Goal: Task Accomplishment & Management: Use online tool/utility

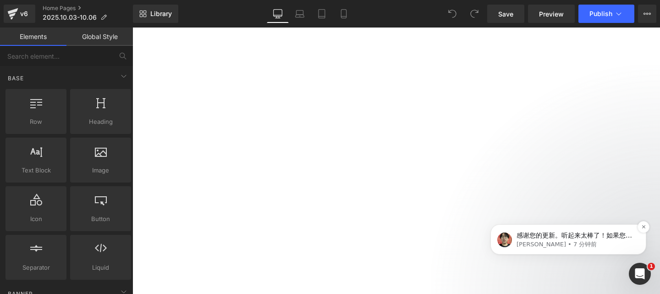
click at [544, 235] on span "感谢您的更新。听起来太棒了！如果您的同事需要我们提供进一步的信息，请告知我们。我们随时准备为您提供支持。" at bounding box center [575, 245] width 116 height 26
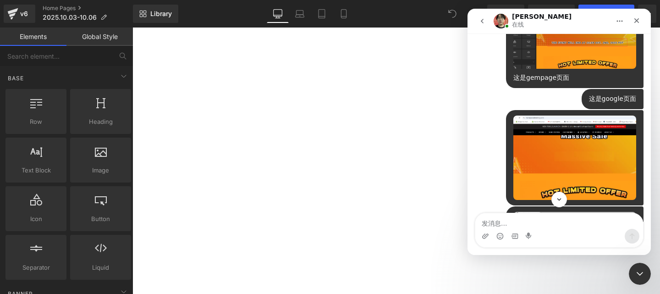
scroll to position [2388, 0]
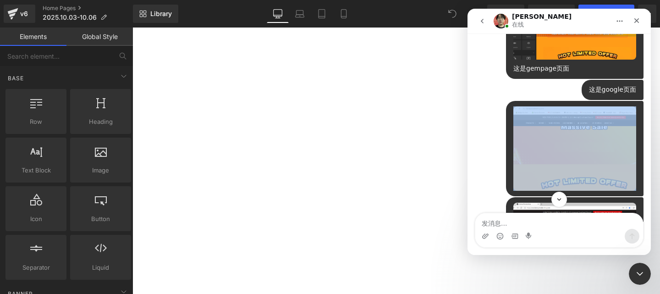
drag, startPoint x: 639, startPoint y: 168, endPoint x: 637, endPoint y: 186, distance: 18.0
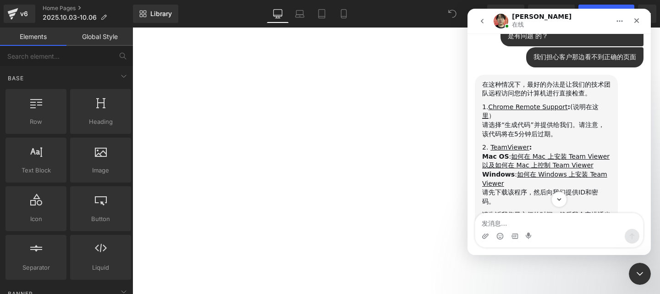
scroll to position [3271, 0]
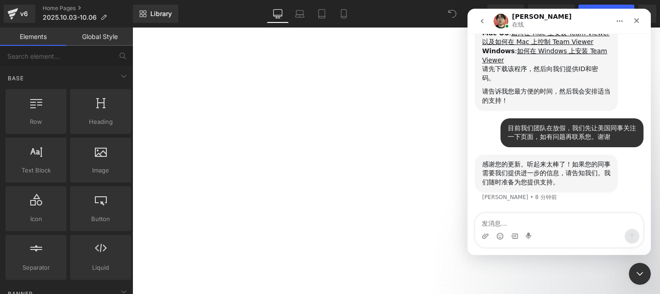
click at [392, 130] on div at bounding box center [330, 133] width 660 height 266
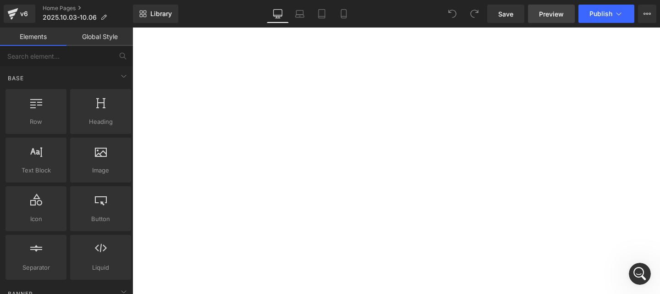
click at [554, 9] on span "Preview" at bounding box center [551, 14] width 25 height 10
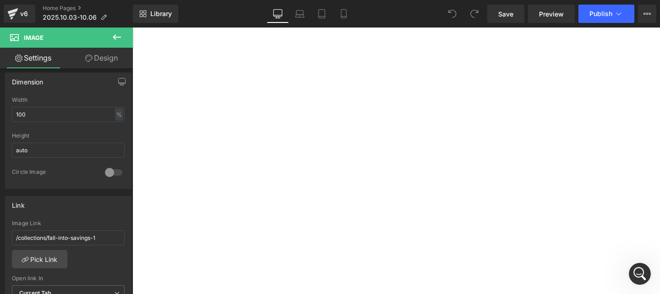
scroll to position [366, 0]
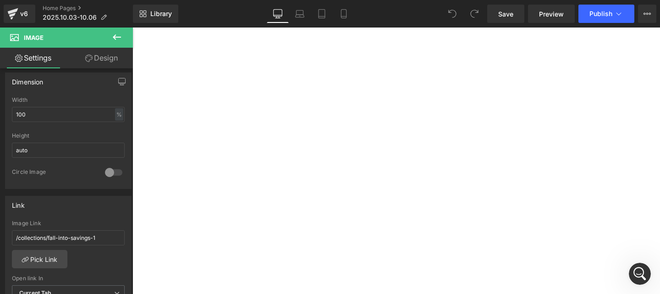
click at [132, 28] on span "Image" at bounding box center [132, 28] width 0 height 0
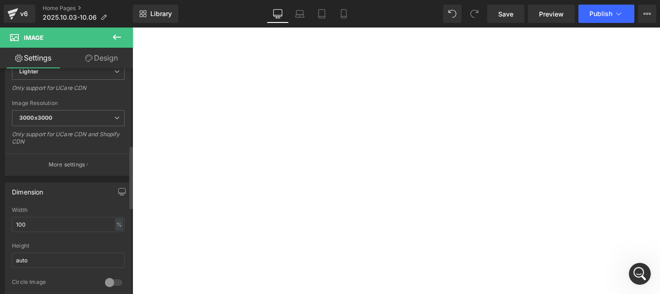
scroll to position [0, 0]
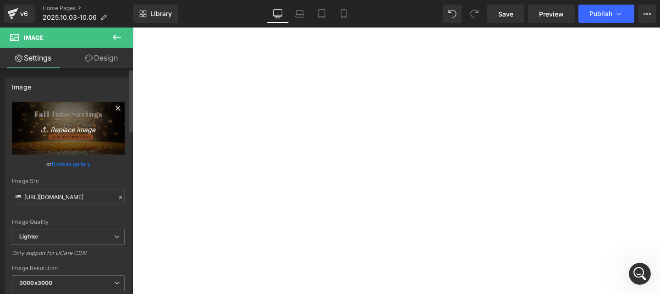
click at [69, 122] on icon "Replace Image" at bounding box center [68, 127] width 73 height 11
type input "C:\fakepath\start now.png"
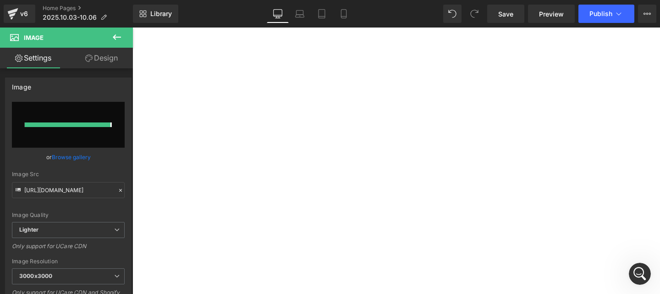
type input "https://ucarecdn.com/f7e0b095-82f6-4a59-b7ea-93ca3590cb83/-/format/auto/-/previ…"
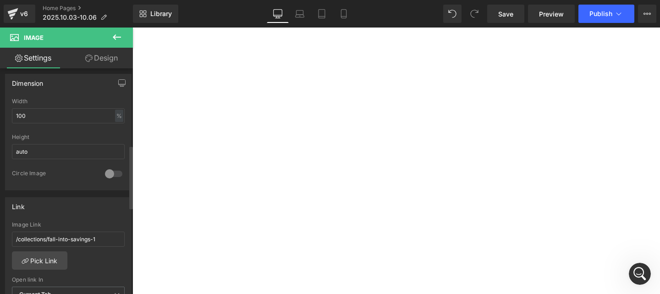
scroll to position [275, 0]
drag, startPoint x: 99, startPoint y: 237, endPoint x: 0, endPoint y: 253, distance: 100.7
click at [0, 253] on div "Link /collections/fall-into-savings-1 Image Link /collections/fall-into-savings…" at bounding box center [68, 252] width 137 height 126
click at [88, 252] on div "Image Link Pick Link Current Tab New Tab Open link In Current Tab Current Tab N…" at bounding box center [69, 267] width 126 height 94
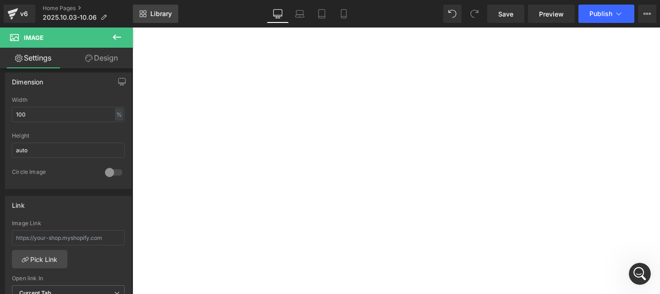
click at [165, 16] on span "Library" at bounding box center [161, 14] width 22 height 8
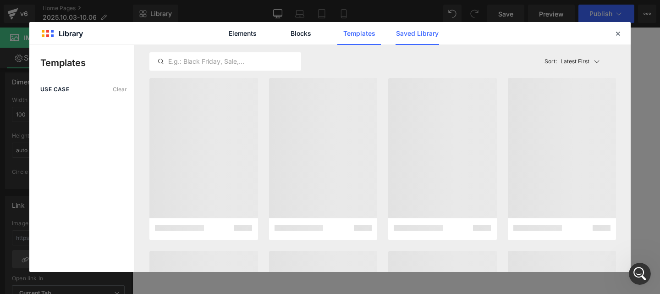
click at [423, 33] on link "Saved Library" at bounding box center [418, 33] width 44 height 23
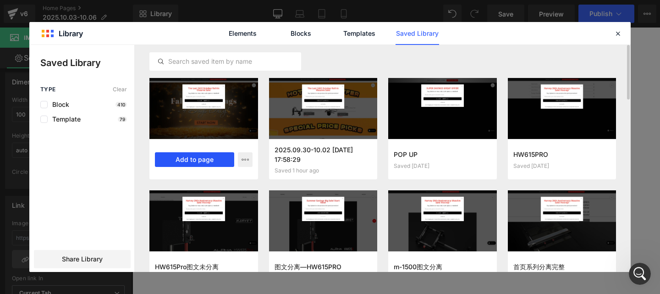
click at [223, 160] on button "Add to page" at bounding box center [194, 159] width 79 height 15
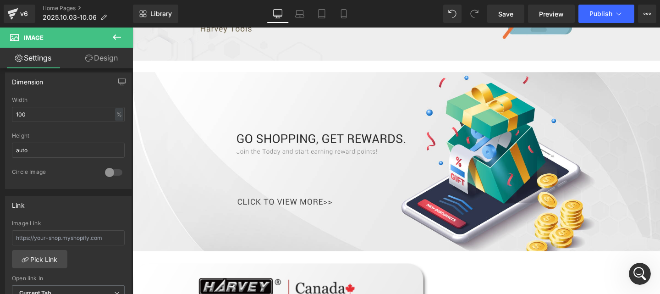
scroll to position [3070, 0]
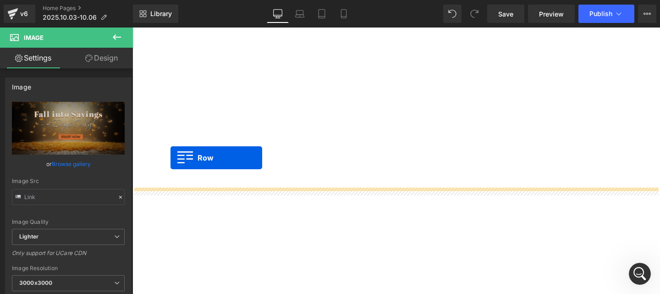
scroll to position [430, 0]
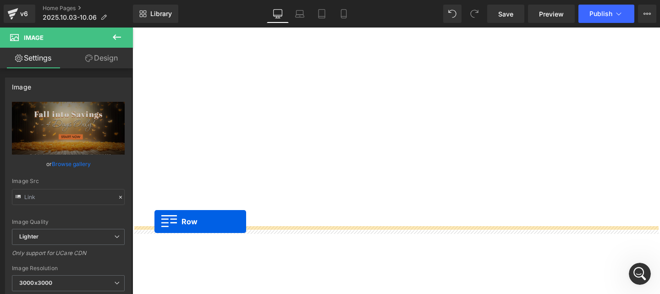
drag, startPoint x: 145, startPoint y: 54, endPoint x: 155, endPoint y: 232, distance: 178.2
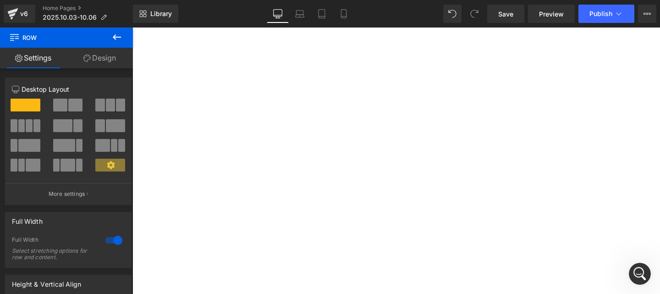
scroll to position [475, 0]
click at [132, 28] on span "Row" at bounding box center [132, 28] width 0 height 0
click at [110, 55] on link "Design" at bounding box center [99, 58] width 66 height 21
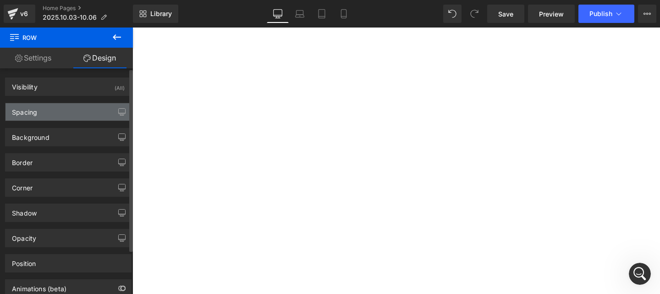
click at [64, 106] on div "Spacing" at bounding box center [69, 111] width 126 height 17
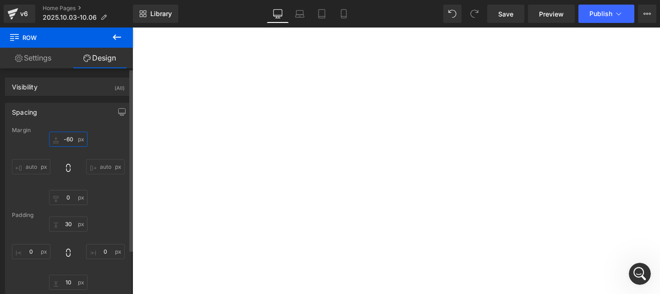
click at [71, 138] on input "-60" at bounding box center [68, 139] width 39 height 15
type input "0"
drag, startPoint x: 490, startPoint y: 195, endPoint x: 440, endPoint y: 233, distance: 63.1
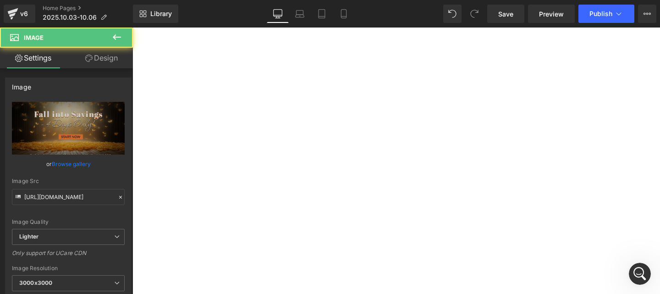
click at [132, 28] on icon at bounding box center [132, 28] width 0 height 0
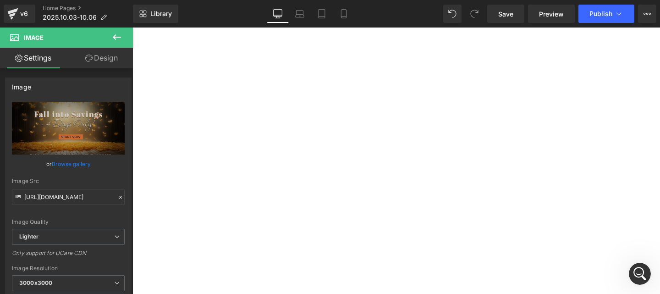
click at [132, 28] on icon at bounding box center [132, 28] width 0 height 0
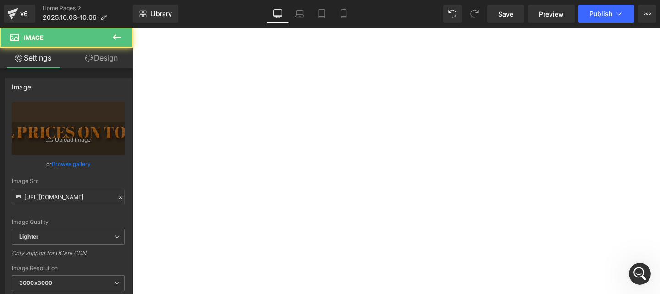
click at [94, 61] on link "Design" at bounding box center [101, 58] width 66 height 21
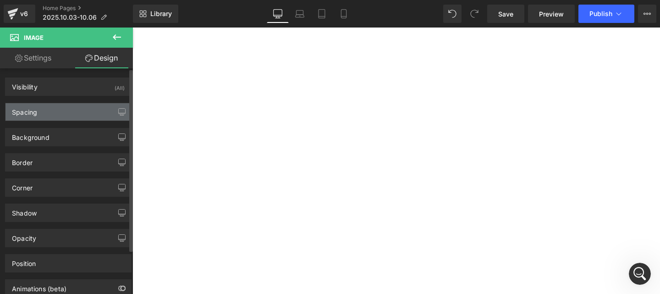
click at [68, 110] on div "Spacing" at bounding box center [69, 111] width 126 height 17
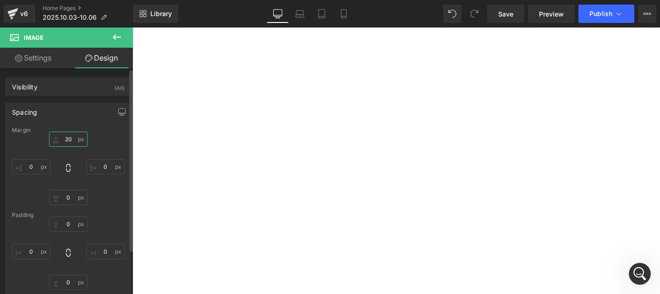
click at [70, 141] on input "text" at bounding box center [68, 139] width 39 height 15
type input "0"
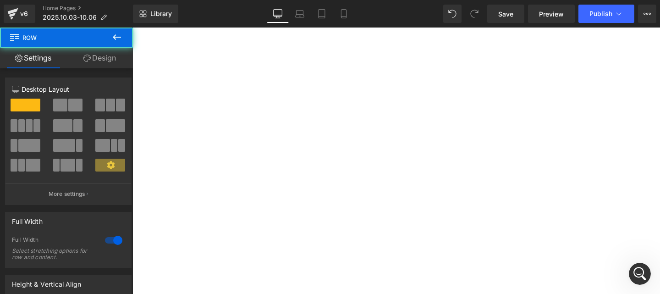
drag, startPoint x: 393, startPoint y: 105, endPoint x: 395, endPoint y: 84, distance: 21.1
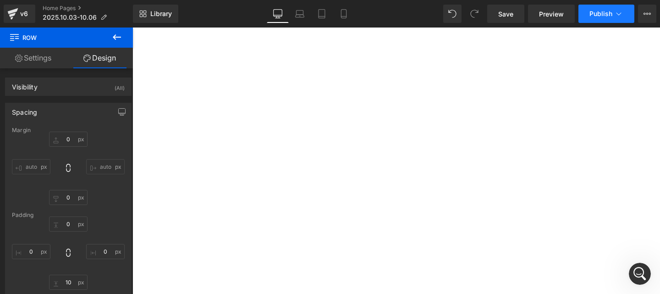
click at [602, 15] on span "Publish" at bounding box center [601, 13] width 23 height 7
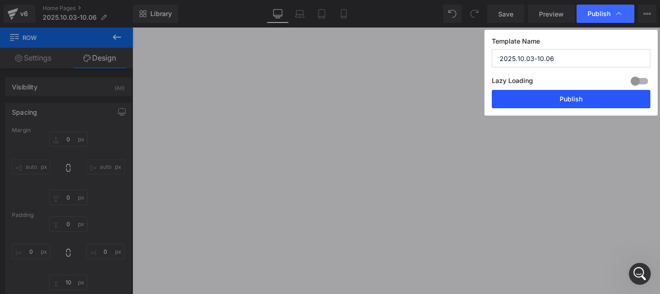
drag, startPoint x: 582, startPoint y: 94, endPoint x: 333, endPoint y: 94, distance: 248.9
click at [582, 94] on button "Publish" at bounding box center [571, 99] width 159 height 18
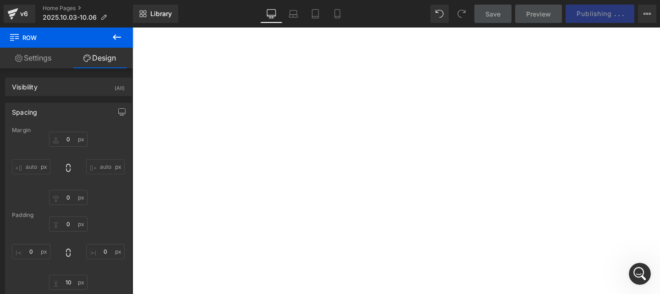
scroll to position [1530, 0]
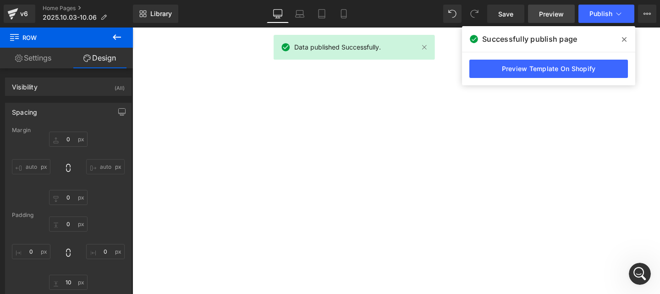
click at [538, 14] on link "Preview" at bounding box center [551, 14] width 47 height 18
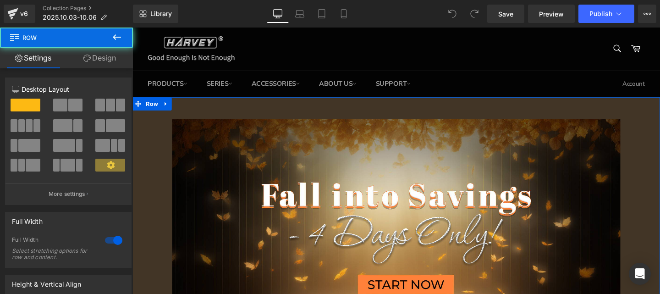
click at [165, 105] on icon at bounding box center [168, 107] width 6 height 7
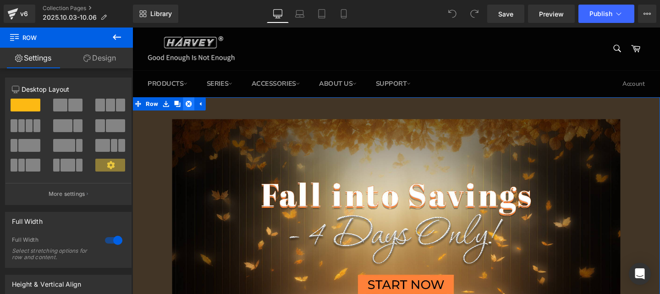
click at [191, 108] on icon at bounding box center [191, 108] width 6 height 6
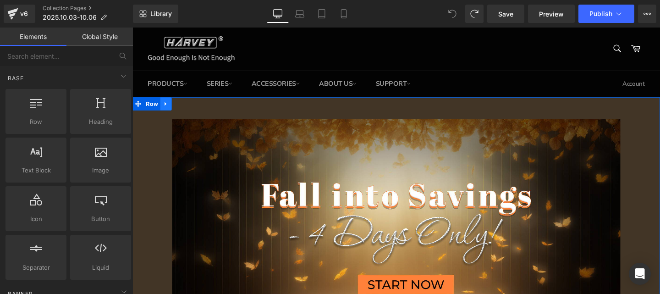
click at [166, 107] on icon at bounding box center [167, 107] width 2 height 4
click at [165, 110] on icon at bounding box center [168, 107] width 6 height 7
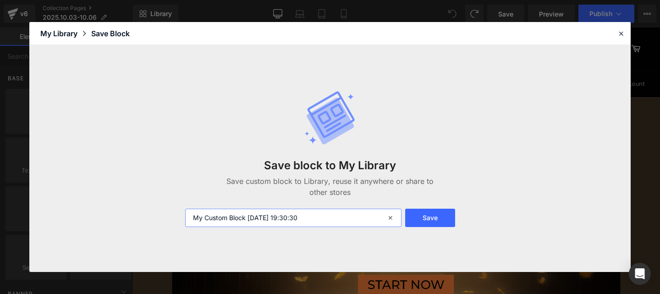
drag, startPoint x: 276, startPoint y: 218, endPoint x: 79, endPoint y: 218, distance: 196.7
click at [79, 218] on div "Save block to My Library Save custom block to Library, reuse it anywhere or sha…" at bounding box center [329, 158] width 601 height 227
type input "2025.10.3-10.5"
click at [435, 216] on button "Save" at bounding box center [430, 218] width 50 height 18
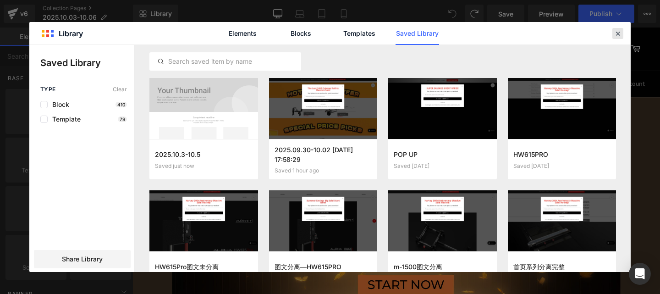
drag, startPoint x: 617, startPoint y: 33, endPoint x: 505, endPoint y: 6, distance: 115.1
click at [617, 33] on icon at bounding box center [618, 33] width 8 height 8
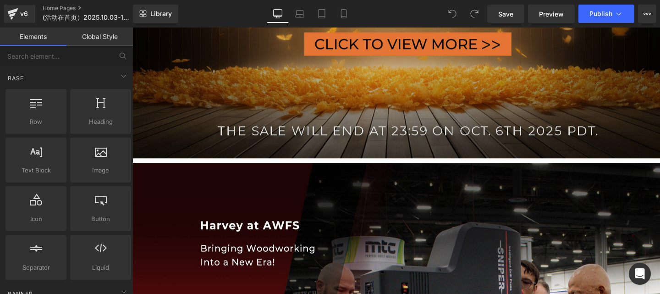
scroll to position [504, 0]
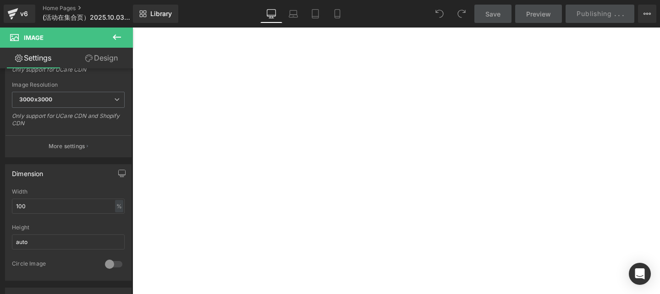
scroll to position [321, 0]
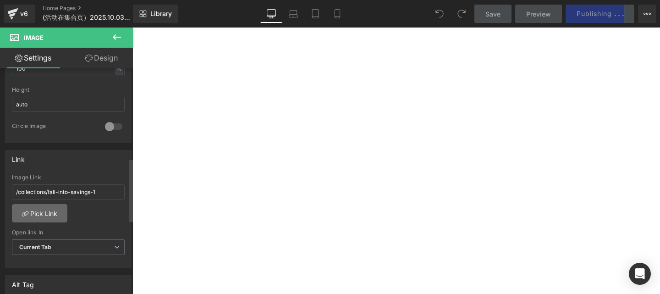
click at [40, 214] on link "Pick Link" at bounding box center [39, 213] width 55 height 18
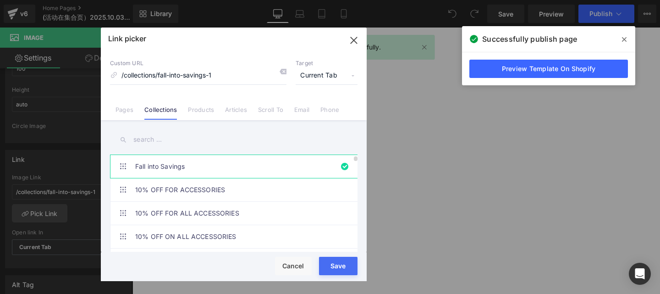
click at [172, 169] on link "Fall into Savings" at bounding box center [236, 166] width 202 height 23
drag, startPoint x: 330, startPoint y: 266, endPoint x: 208, endPoint y: 251, distance: 122.9
click at [330, 266] on button "Save" at bounding box center [338, 266] width 39 height 18
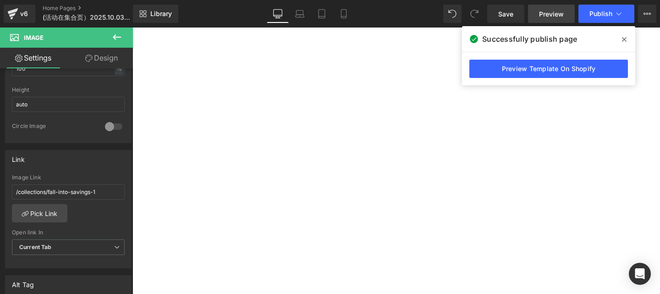
click at [553, 18] on span "Preview" at bounding box center [551, 14] width 25 height 10
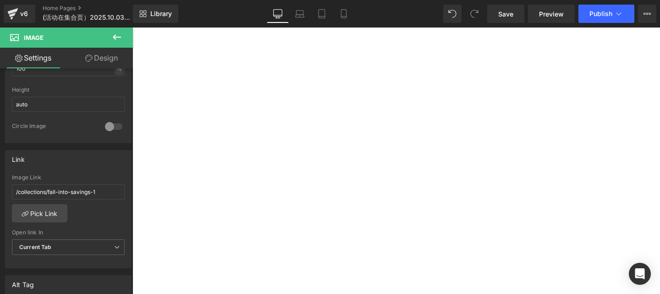
click at [57, 210] on link "Pick Link" at bounding box center [39, 213] width 55 height 18
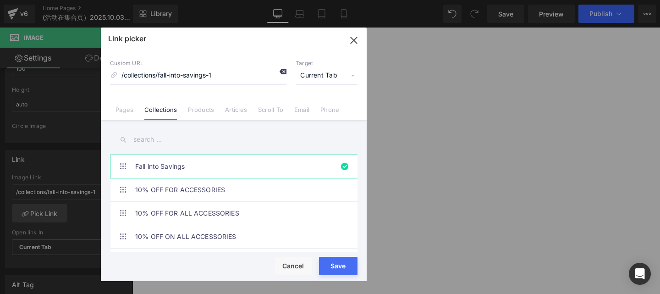
click at [282, 72] on icon at bounding box center [282, 71] width 7 height 7
click at [181, 171] on link "Fall into Savings" at bounding box center [236, 166] width 202 height 23
type input "/collections/fall-into-savings-1"
click at [358, 38] on icon "button" at bounding box center [354, 40] width 15 height 15
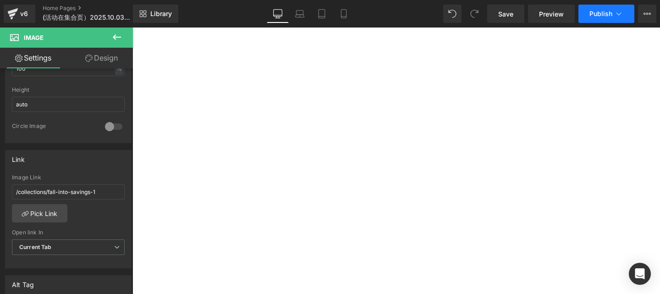
click at [593, 15] on span "Publish" at bounding box center [601, 13] width 23 height 7
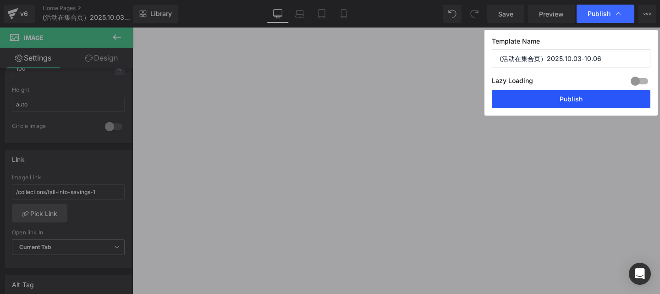
click at [549, 107] on button "Publish" at bounding box center [571, 99] width 159 height 18
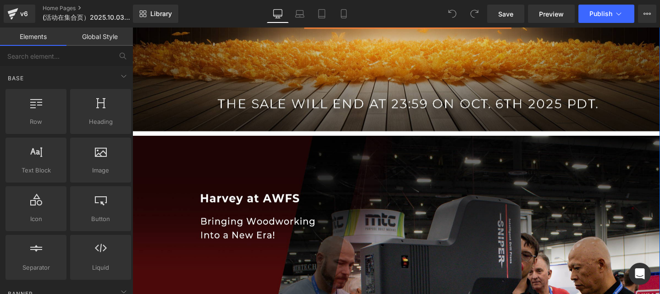
scroll to position [550, 0]
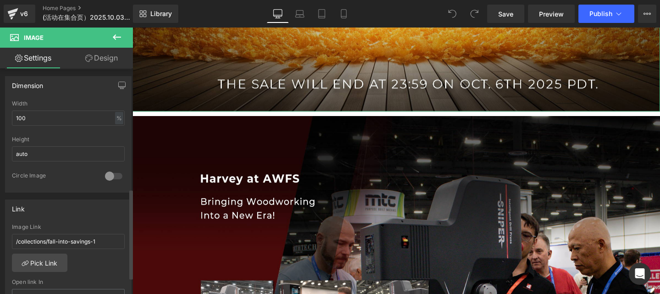
scroll to position [367, 0]
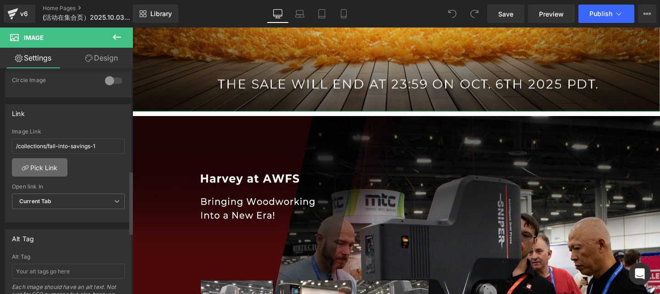
click at [55, 164] on link "Pick Link" at bounding box center [39, 167] width 55 height 18
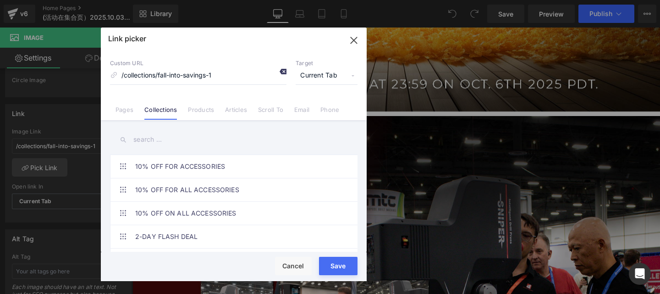
click at [282, 73] on icon at bounding box center [282, 71] width 7 height 7
click at [183, 137] on input "text" at bounding box center [234, 139] width 248 height 21
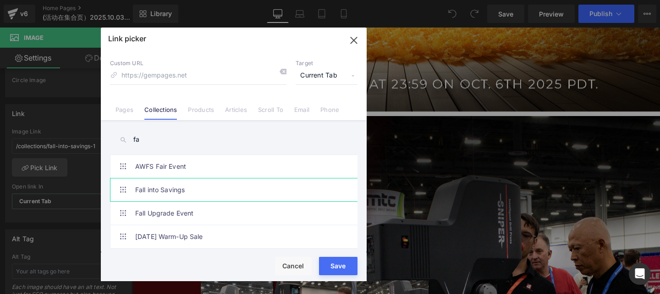
type input "fa"
click at [185, 191] on link "Fall into Savings" at bounding box center [236, 189] width 202 height 23
type input "/collections/fall-into-savings"
click at [331, 271] on button "Save" at bounding box center [338, 266] width 39 height 18
type input "/collections/fall-into-savings"
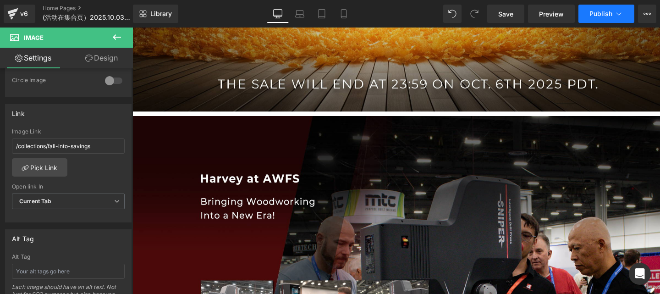
click at [591, 17] on span "Publish" at bounding box center [601, 13] width 23 height 7
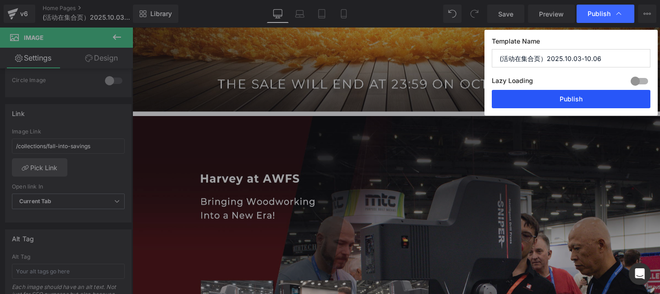
click at [587, 95] on button "Publish" at bounding box center [571, 99] width 159 height 18
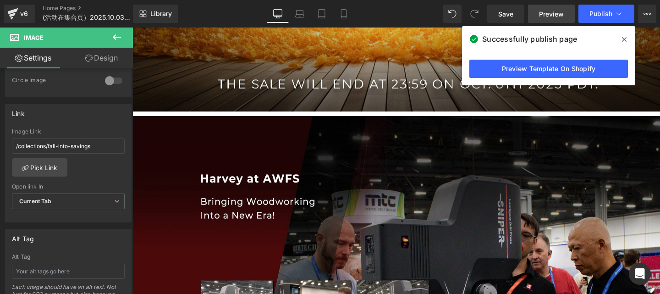
click at [553, 13] on span "Preview" at bounding box center [551, 14] width 25 height 10
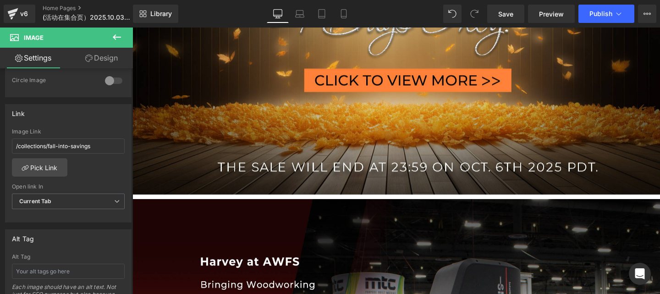
scroll to position [458, 0]
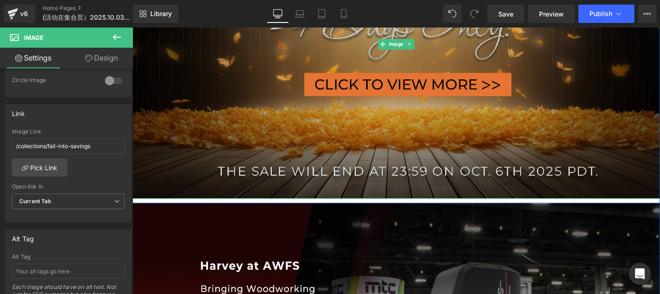
click at [454, 110] on img at bounding box center [409, 45] width 555 height 325
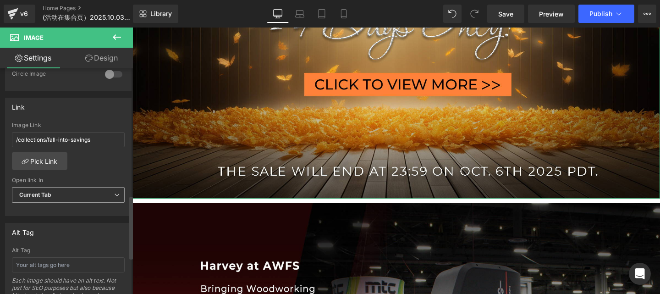
scroll to position [367, 0]
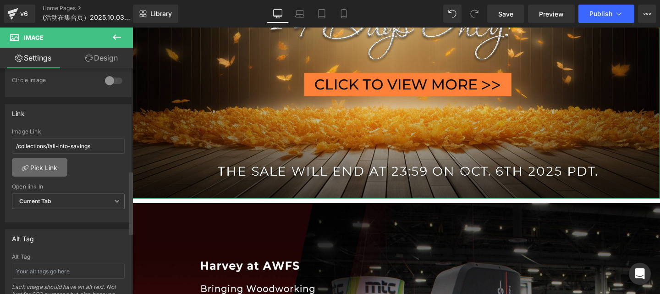
click at [41, 171] on link "Pick Link" at bounding box center [39, 167] width 55 height 18
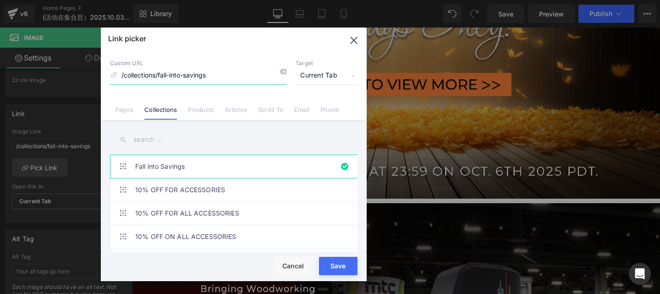
click at [355, 39] on icon "button" at bounding box center [354, 40] width 15 height 15
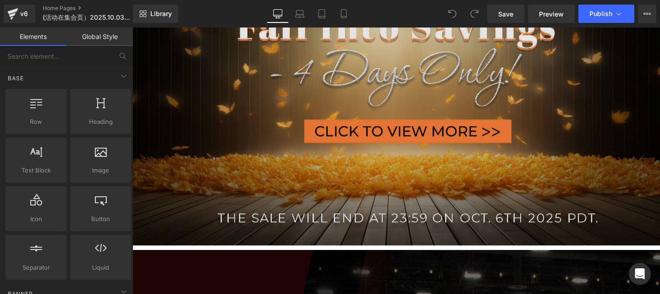
scroll to position [413, 0]
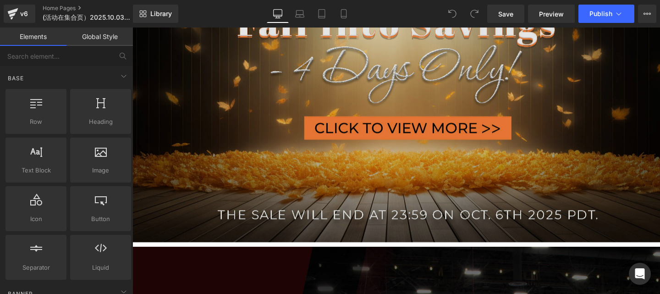
click at [374, 92] on img at bounding box center [409, 90] width 555 height 325
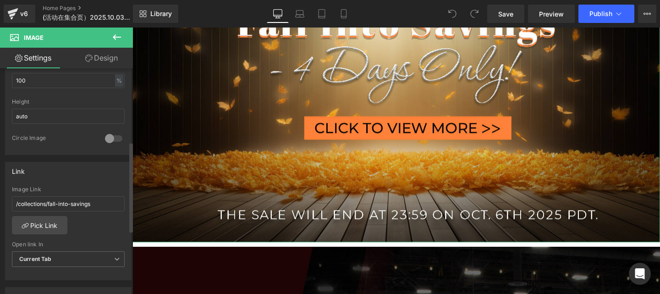
scroll to position [321, 0]
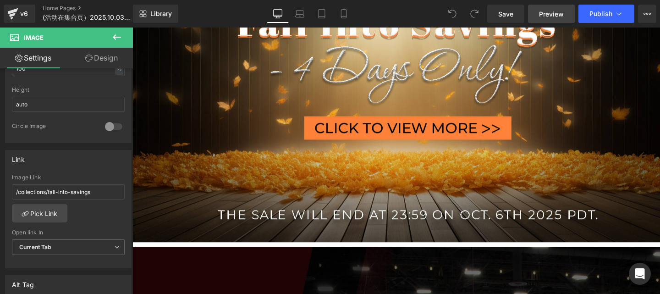
click at [551, 12] on span "Preview" at bounding box center [551, 14] width 25 height 10
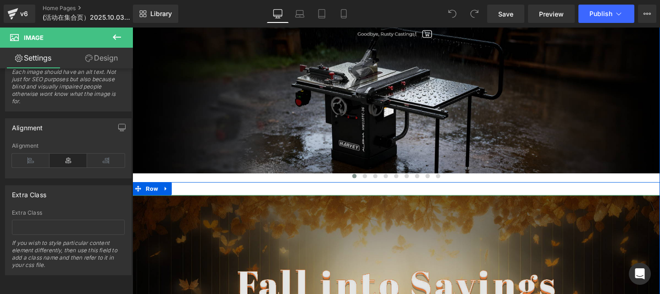
scroll to position [275, 0]
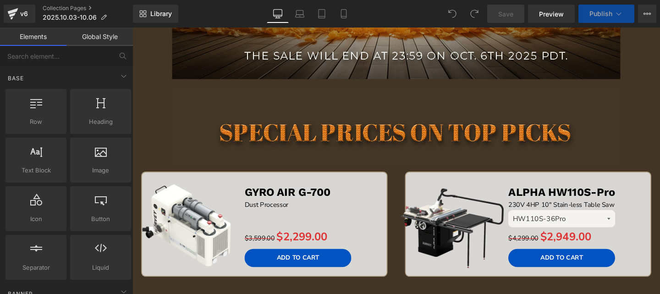
scroll to position [321, 0]
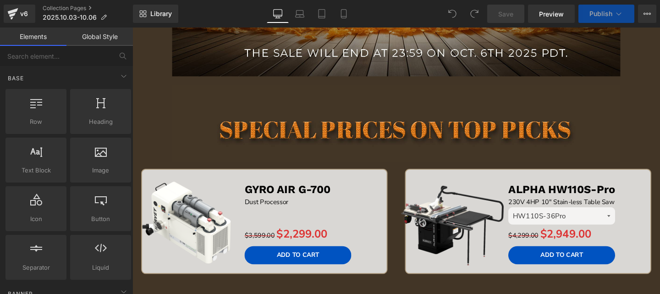
click at [591, 17] on span "Publish" at bounding box center [601, 13] width 23 height 7
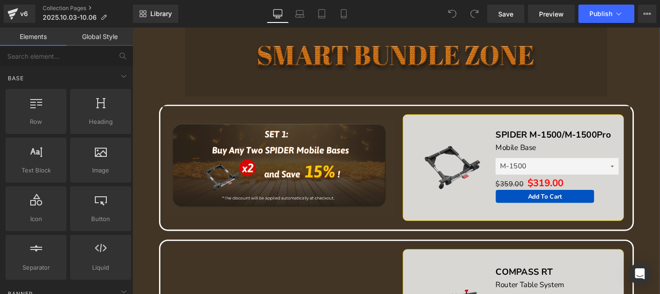
scroll to position [1054, 0]
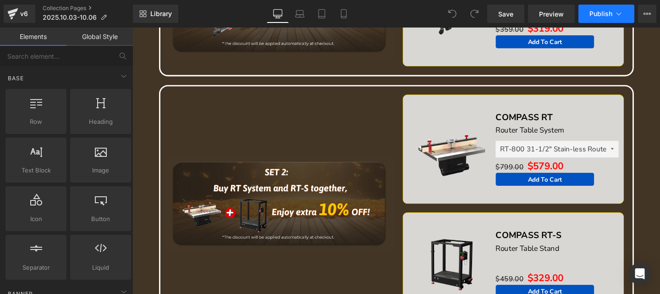
click at [593, 8] on button "Publish" at bounding box center [607, 14] width 56 height 18
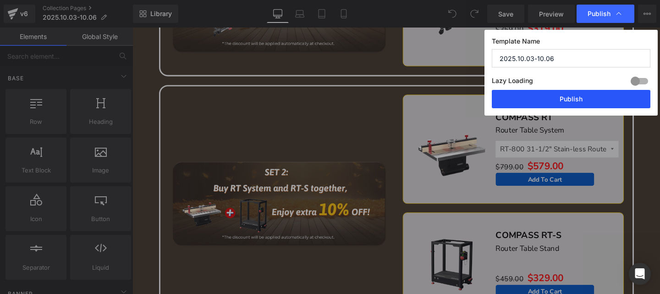
click at [586, 95] on button "Publish" at bounding box center [571, 99] width 159 height 18
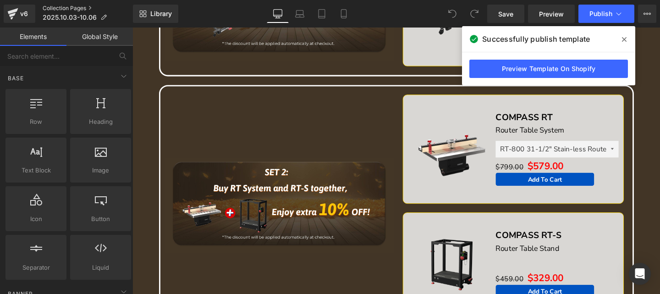
click at [66, 9] on link "Collection Pages" at bounding box center [88, 8] width 90 height 7
